Goal: Information Seeking & Learning: Learn about a topic

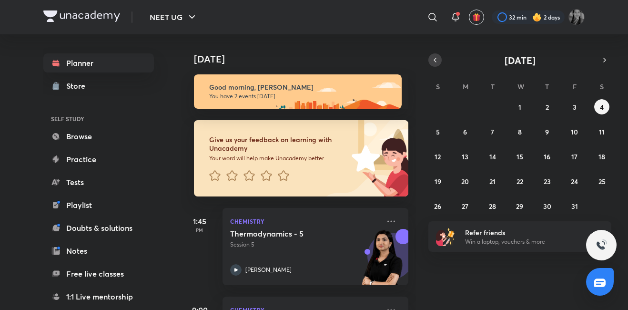
click at [436, 61] on icon "button" at bounding box center [435, 60] width 8 height 9
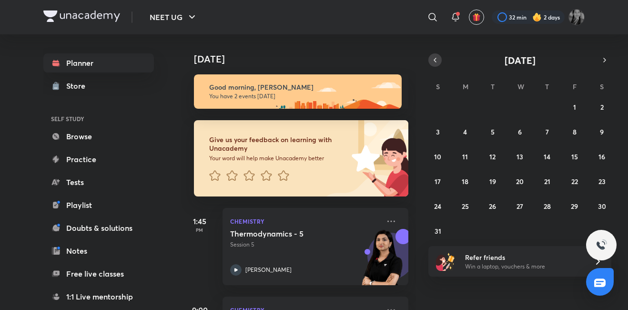
click at [436, 61] on icon "button" at bounding box center [435, 60] width 8 height 9
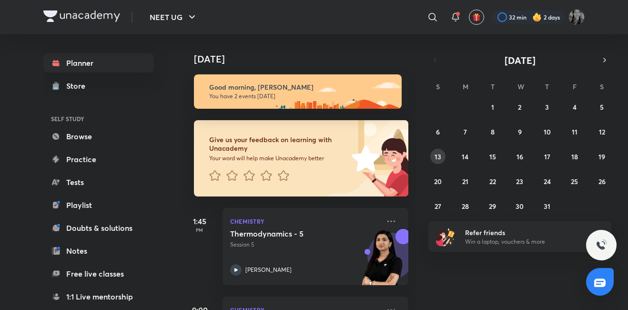
click at [440, 153] on abbr "13" at bounding box center [438, 156] width 7 height 9
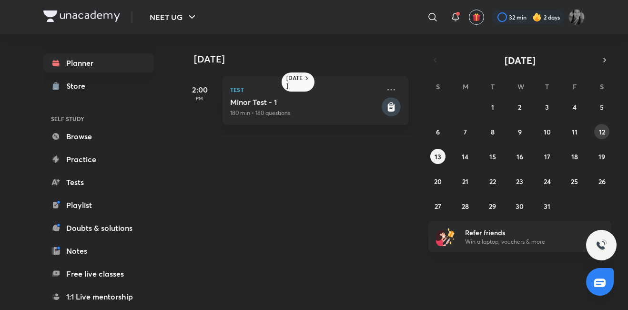
click at [601, 136] on button "12" at bounding box center [601, 131] width 15 height 15
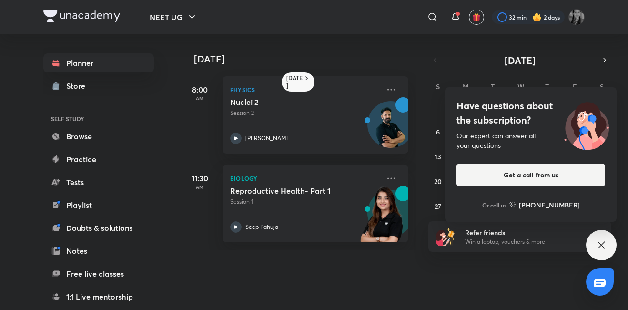
click at [597, 237] on div "Have questions about the subscription? Our expert can answer all your questions…" at bounding box center [601, 245] width 30 height 30
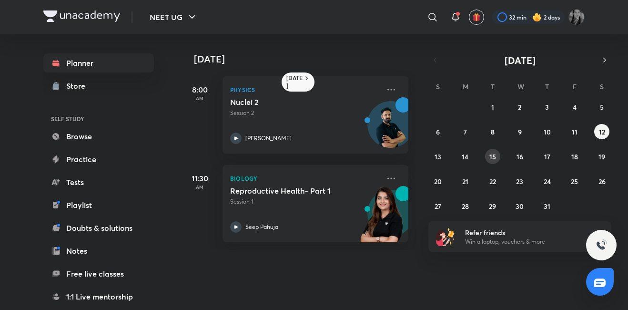
click at [499, 155] on button "15" at bounding box center [492, 156] width 15 height 15
click at [519, 157] on abbr "16" at bounding box center [520, 156] width 7 height 9
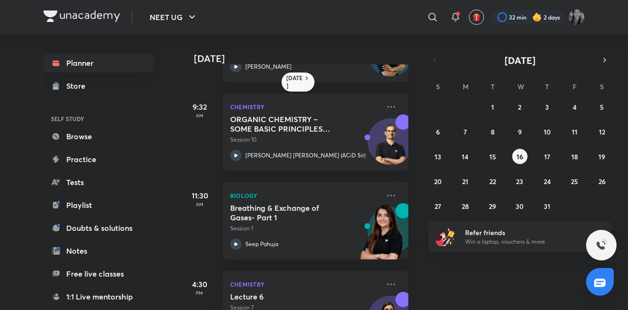
scroll to position [95, 0]
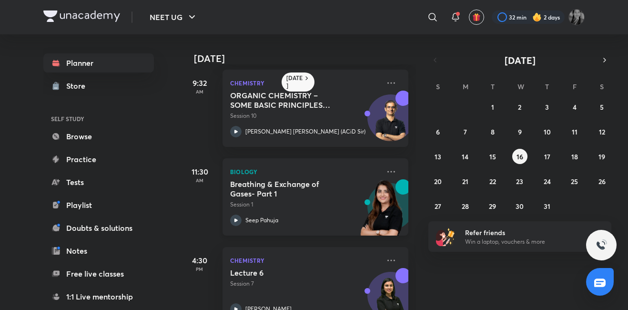
click at [239, 221] on icon at bounding box center [235, 219] width 11 height 11
